Goal: Answer question/provide support

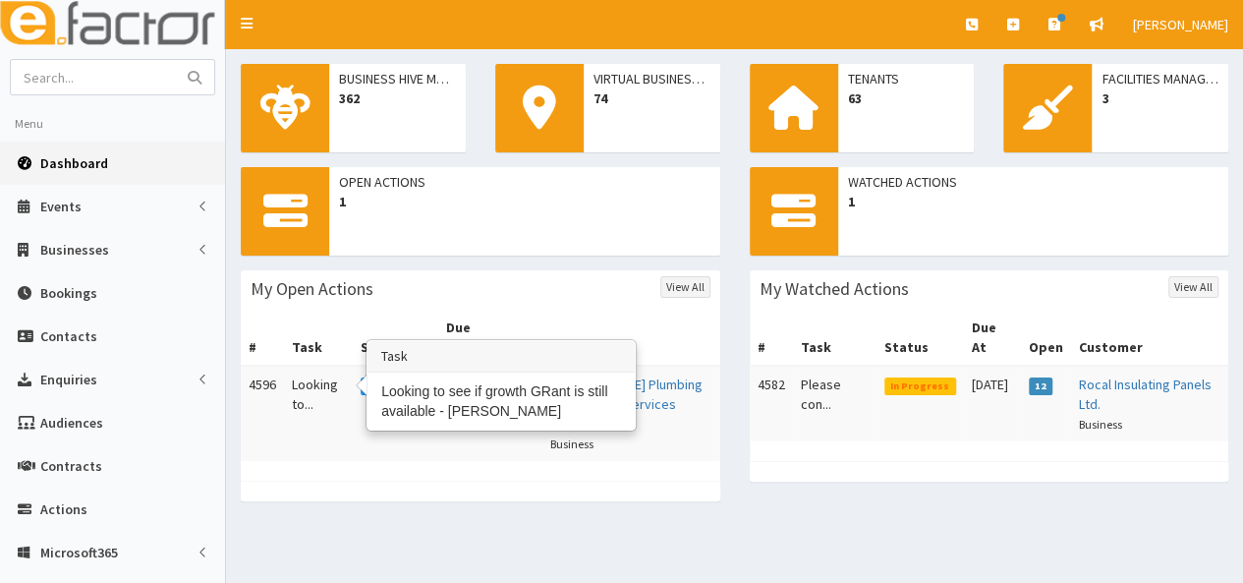
click at [303, 366] on td "Looking to..." at bounding box center [318, 413] width 69 height 95
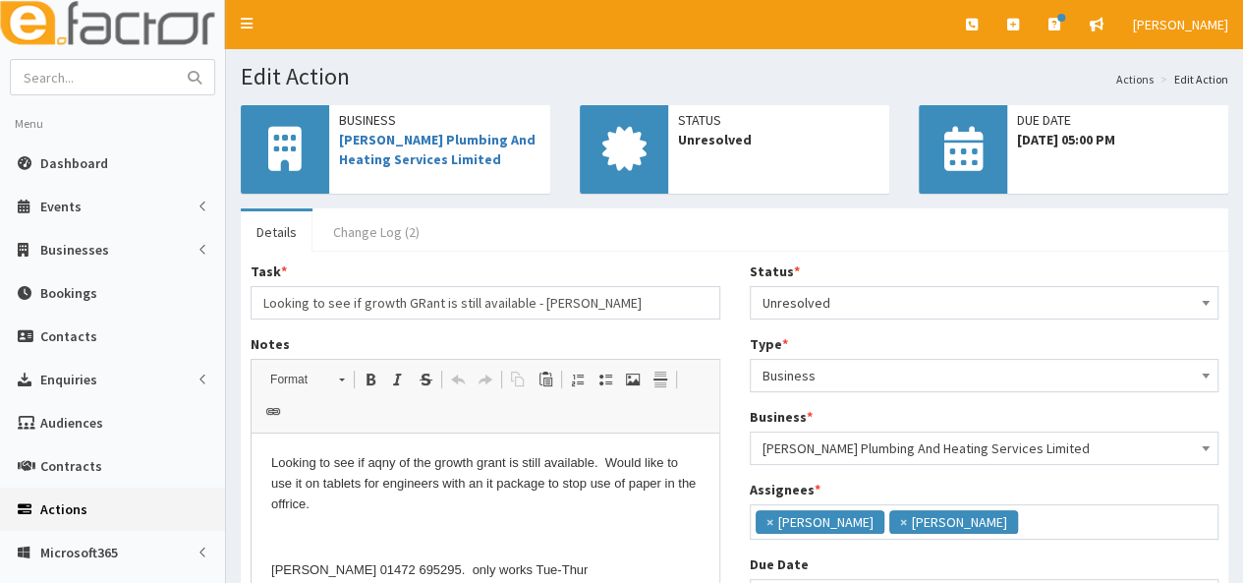
click at [342, 227] on link "Change Log (2)" at bounding box center [376, 231] width 118 height 41
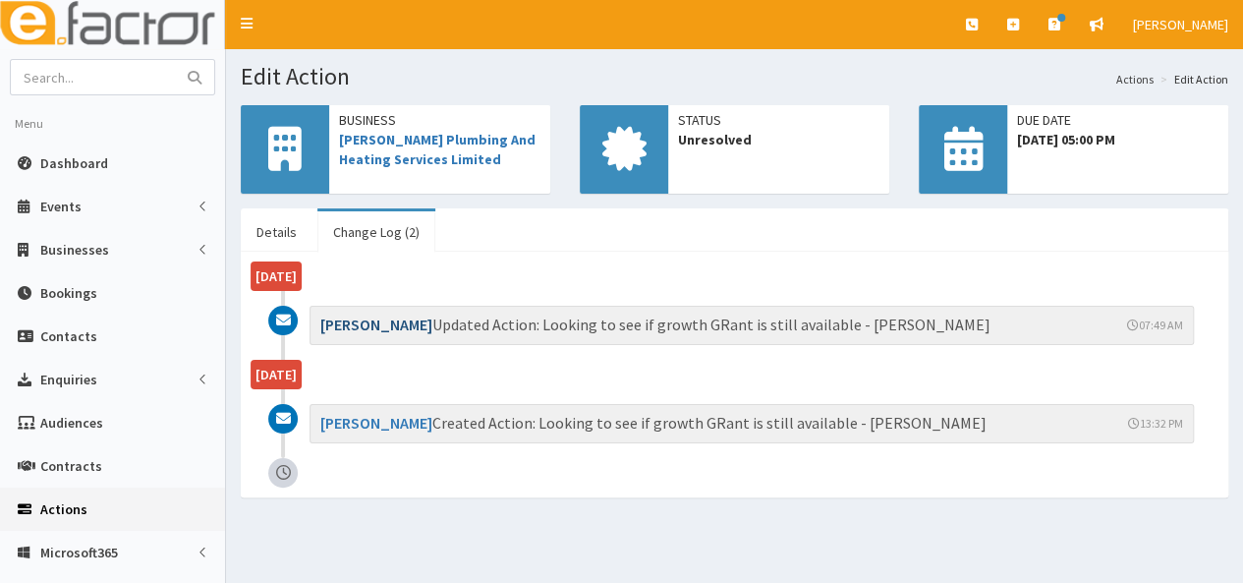
click at [358, 317] on link "[PERSON_NAME]" at bounding box center [376, 324] width 112 height 20
click at [283, 227] on link "Details" at bounding box center [277, 231] width 72 height 41
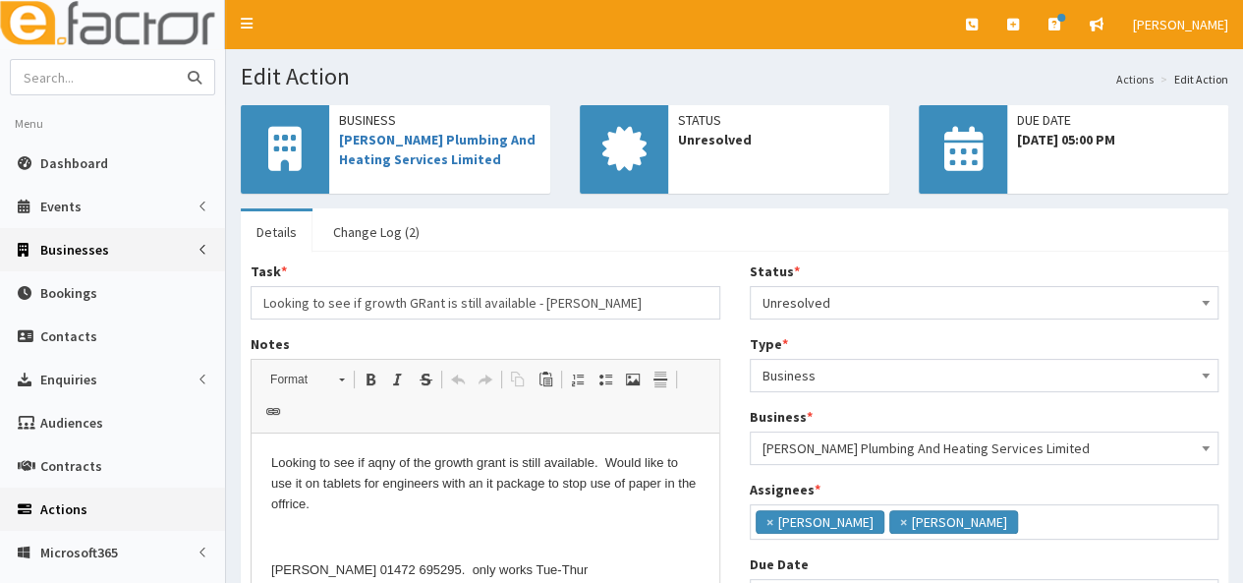
drag, startPoint x: 85, startPoint y: 74, endPoint x: 165, endPoint y: 259, distance: 202.1
click at [86, 75] on input "text" at bounding box center [93, 77] width 165 height 34
click at [79, 78] on input "text" at bounding box center [93, 77] width 165 height 34
type input "artamonova"
click at [175, 60] on button "submit" at bounding box center [194, 77] width 39 height 34
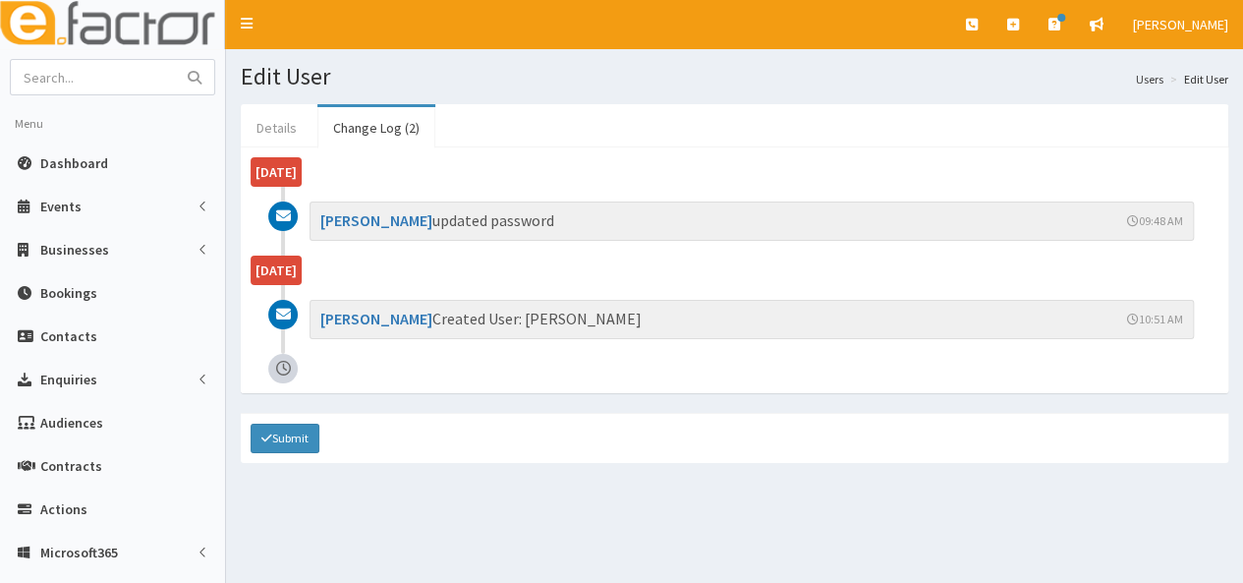
click at [288, 130] on link "Details" at bounding box center [277, 127] width 72 height 41
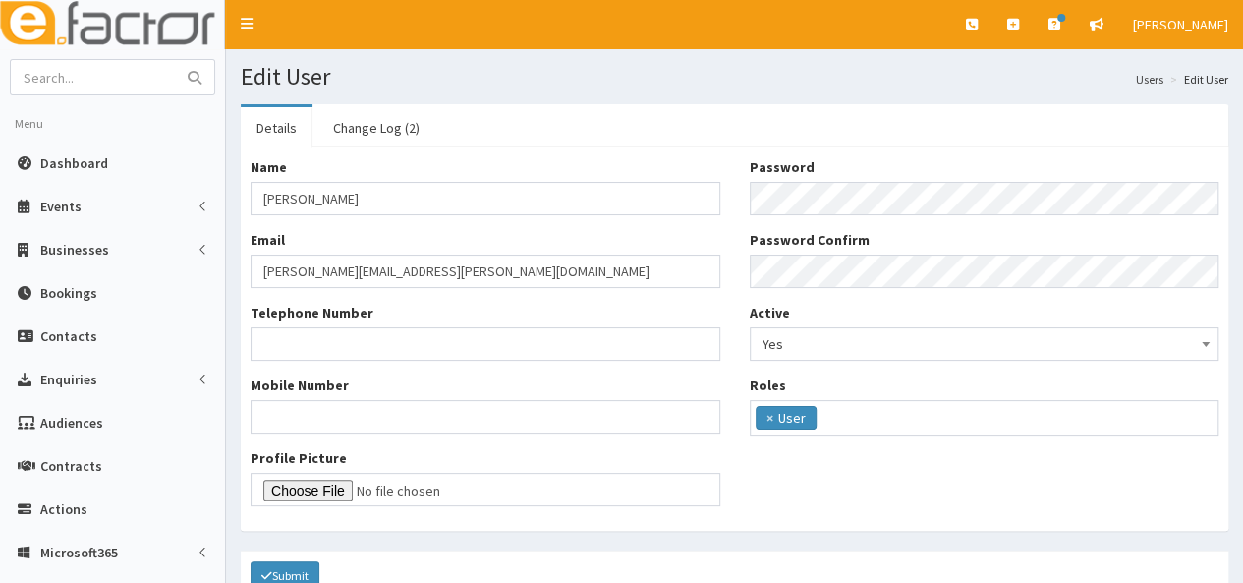
click at [287, 125] on link "Details" at bounding box center [277, 127] width 72 height 41
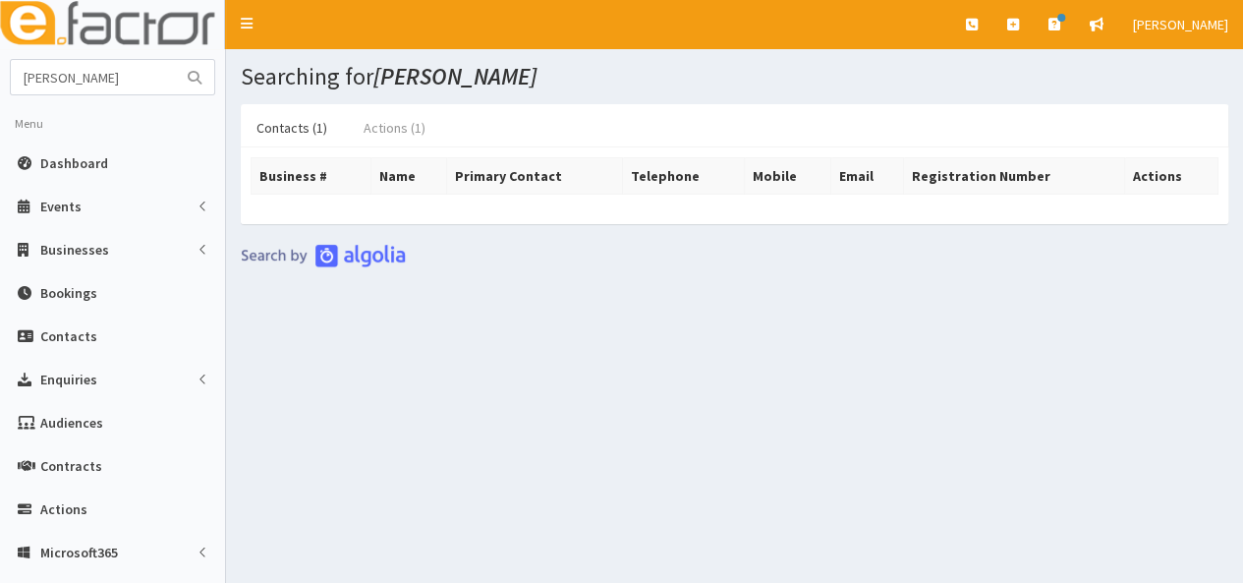
click at [384, 132] on link "Actions (1)" at bounding box center [394, 127] width 93 height 41
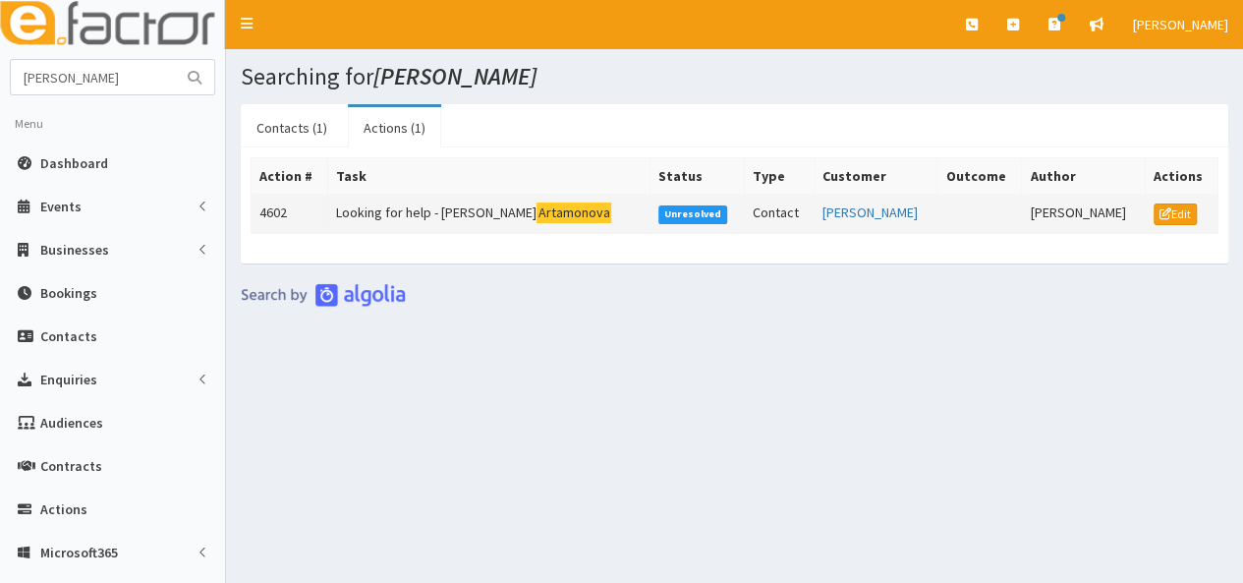
click at [395, 211] on td "Looking for help - Svitlana Artamonova" at bounding box center [488, 214] width 321 height 39
